Goal: Find contact information: Find contact information

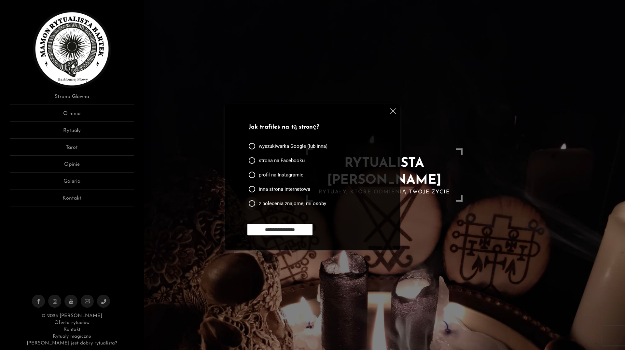
click at [251, 203] on div at bounding box center [252, 203] width 7 height 7
click at [287, 230] on input "**********" at bounding box center [279, 230] width 65 height 12
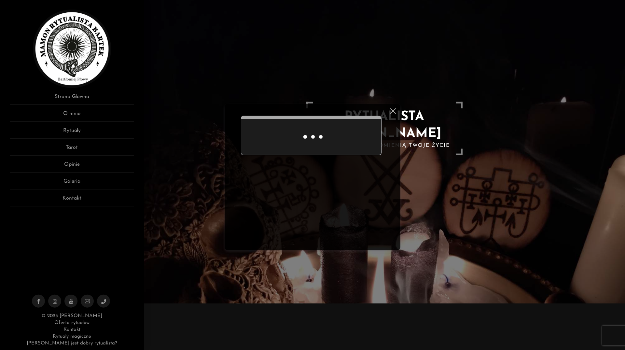
scroll to position [47, 0]
click at [395, 108] on div "Ankieta do użytkowników strony Dziękuję za odpowiedź" at bounding box center [313, 177] width 176 height 147
click at [393, 109] on img at bounding box center [393, 111] width 6 height 6
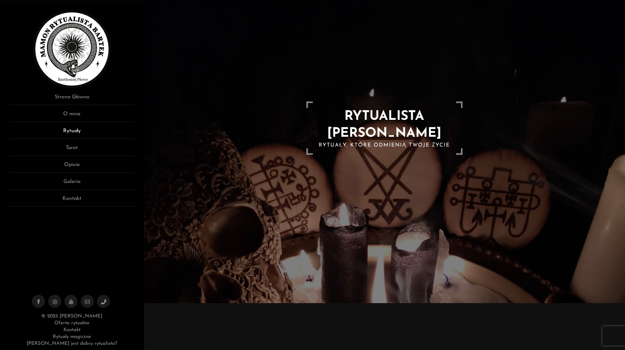
click at [76, 128] on link "Rytuały" at bounding box center [72, 133] width 124 height 12
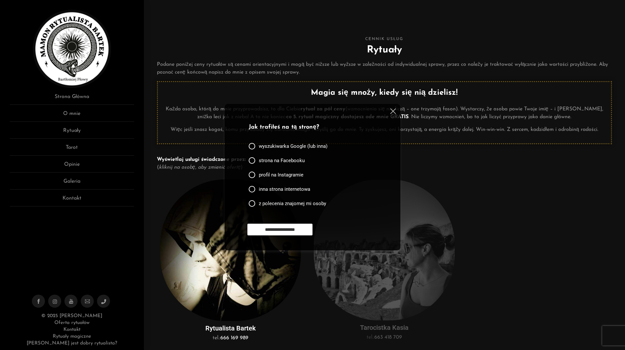
click at [298, 200] on div "z polecenia znajomej mi osoby" at bounding box center [289, 205] width 80 height 14
click at [288, 205] on span "z polecenia znajomej mi osoby" at bounding box center [292, 203] width 67 height 7
click at [292, 227] on input "**********" at bounding box center [279, 230] width 65 height 12
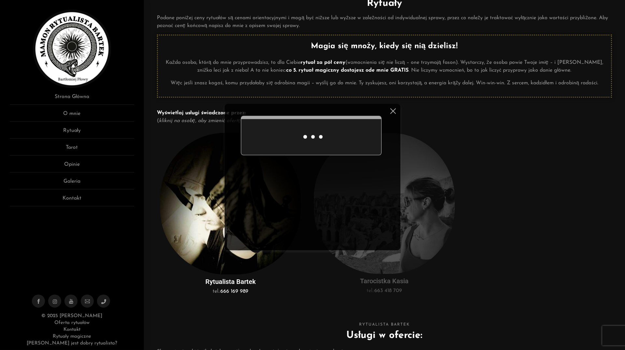
scroll to position [47, 0]
click at [392, 113] on img at bounding box center [393, 111] width 6 height 6
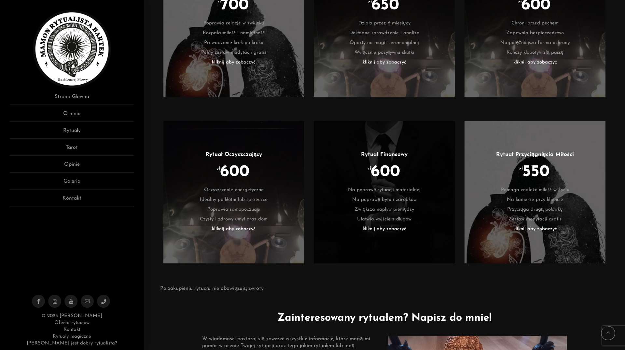
scroll to position [1297, 0]
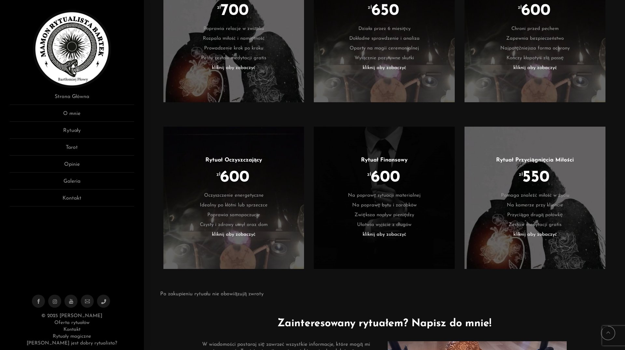
click at [398, 160] on link "Rytuał Finansowy" at bounding box center [384, 160] width 47 height 6
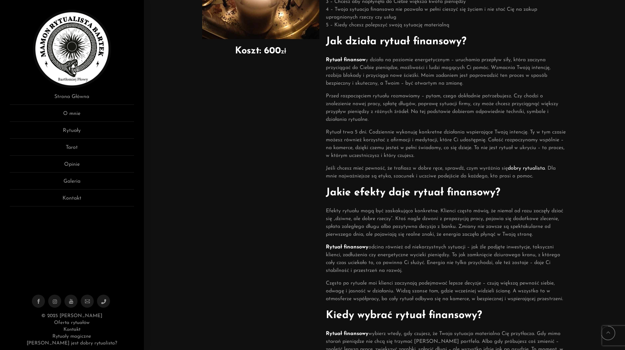
scroll to position [433, 0]
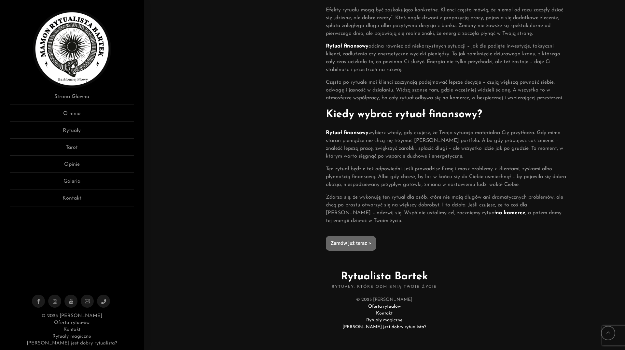
click at [354, 241] on span "Zamów już teraz >" at bounding box center [351, 243] width 40 height 5
click at [68, 107] on ul "Strona Główna O mnie Rytuały Tarot Opinie Galeria Kontakt" at bounding box center [72, 150] width 124 height 114
click at [69, 113] on link "O mnie" at bounding box center [72, 116] width 124 height 12
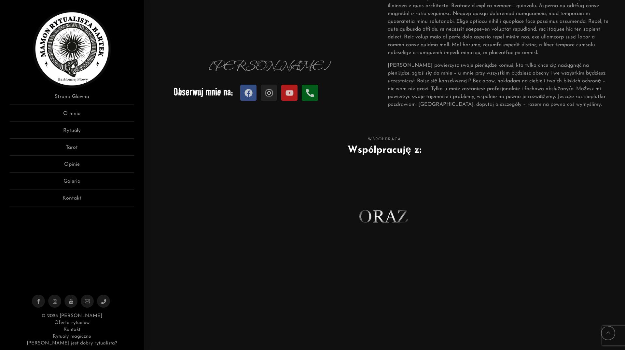
scroll to position [310, 0]
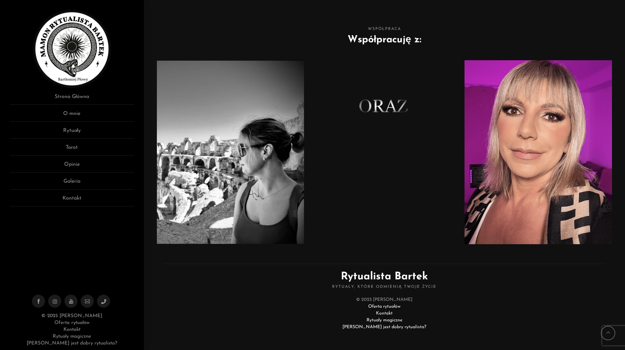
click at [77, 328] on link "Kontakt" at bounding box center [71, 329] width 17 height 5
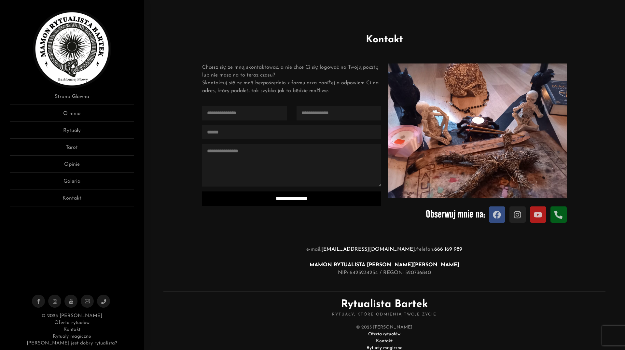
click at [422, 273] on p "e-mail: [EMAIL_ADDRESS][DOMAIN_NAME] / telefon: [PHONE_NUMBER] MAMON RYTUALISTA…" at bounding box center [384, 260] width 455 height 31
drag, startPoint x: 384, startPoint y: 272, endPoint x: 524, endPoint y: 270, distance: 140.3
click at [524, 270] on p "e-mail: [EMAIL_ADDRESS][DOMAIN_NAME] / telefon: [PHONE_NUMBER] MAMON RYTUALISTA…" at bounding box center [384, 260] width 455 height 31
click at [428, 273] on p "e-mail: [EMAIL_ADDRESS][DOMAIN_NAME] / telefon: [PHONE_NUMBER] MAMON RYTUALISTA…" at bounding box center [384, 260] width 455 height 31
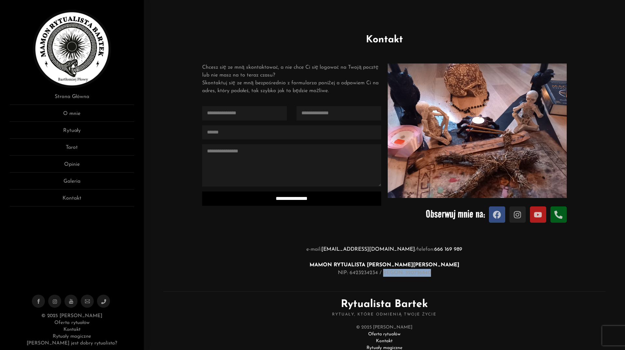
drag, startPoint x: 428, startPoint y: 273, endPoint x: 391, endPoint y: 273, distance: 36.8
click at [391, 273] on p "e-mail: [EMAIL_ADDRESS][DOMAIN_NAME] / telefon: [PHONE_NUMBER] MAMON RYTUALISTA…" at bounding box center [384, 260] width 455 height 31
click at [345, 265] on strong "MAMON RYTUALISTA [PERSON_NAME]" at bounding box center [385, 264] width 150 height 5
drag, startPoint x: 326, startPoint y: 264, endPoint x: 437, endPoint y: 277, distance: 112.1
click at [437, 277] on div "e-mail: [EMAIL_ADDRESS][DOMAIN_NAME] / telefon: [PHONE_NUMBER] MAMON RYTUALISTA…" at bounding box center [384, 260] width 455 height 31
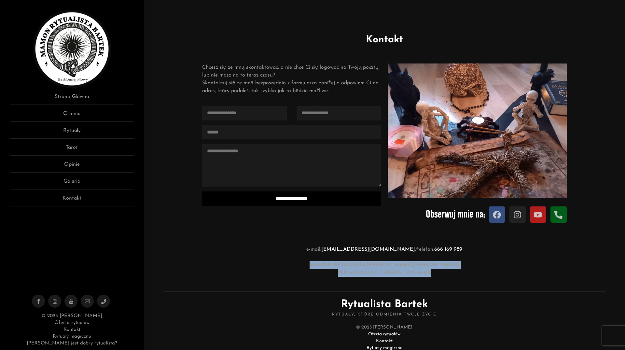
copy p "MAMON RYTUALISTA [PERSON_NAME] NIP: 6423234234 / REGON: 520736840"
